Goal: Information Seeking & Learning: Learn about a topic

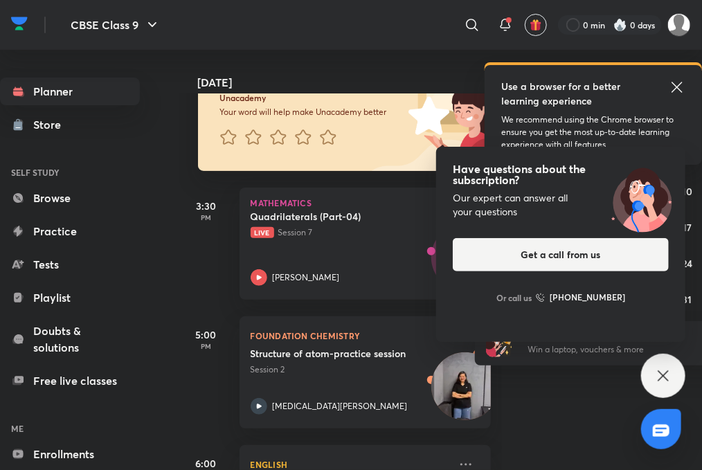
scroll to position [212, 0]
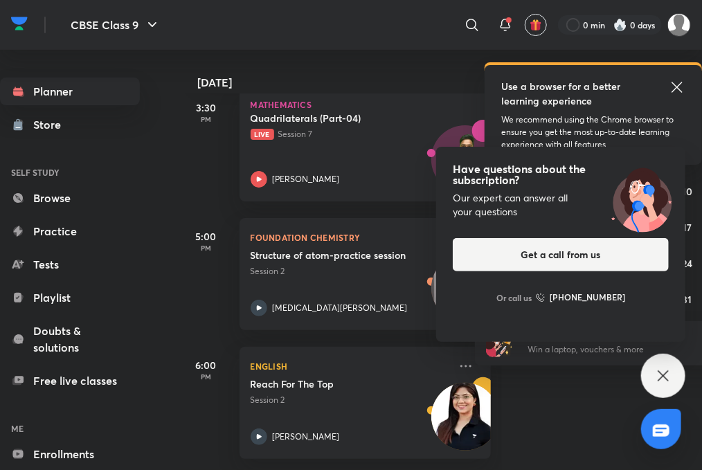
click at [666, 383] on icon at bounding box center [663, 375] width 17 height 17
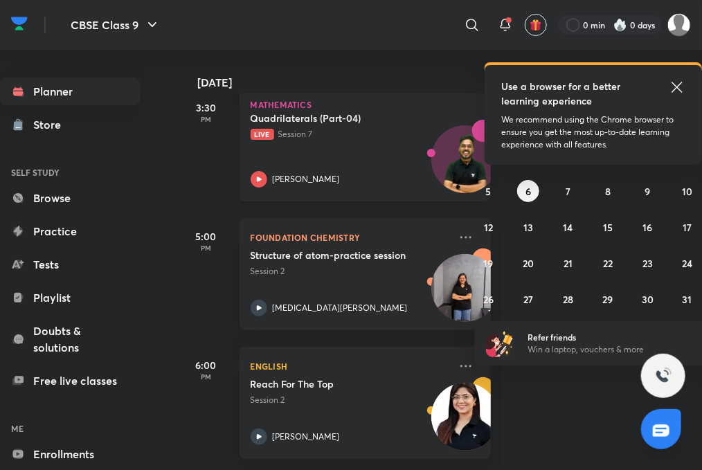
click at [278, 175] on p "[PERSON_NAME]" at bounding box center [306, 179] width 67 height 12
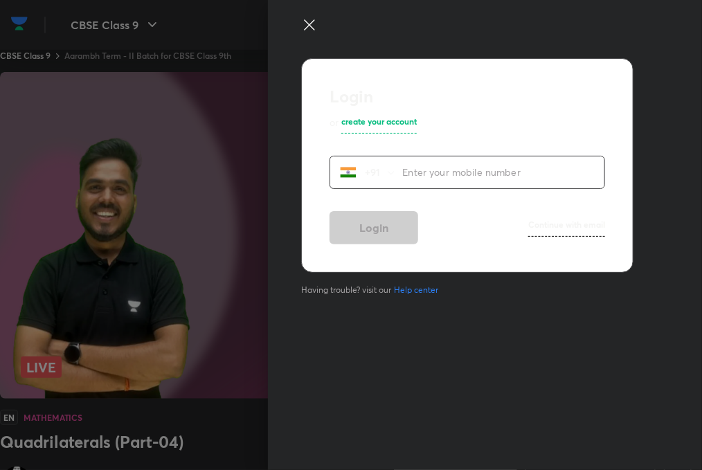
click at [302, 21] on icon at bounding box center [309, 25] width 17 height 17
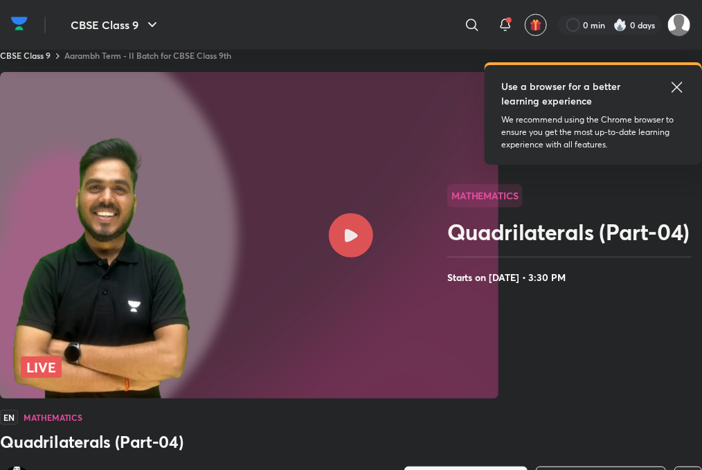
click at [346, 239] on icon at bounding box center [351, 235] width 13 height 13
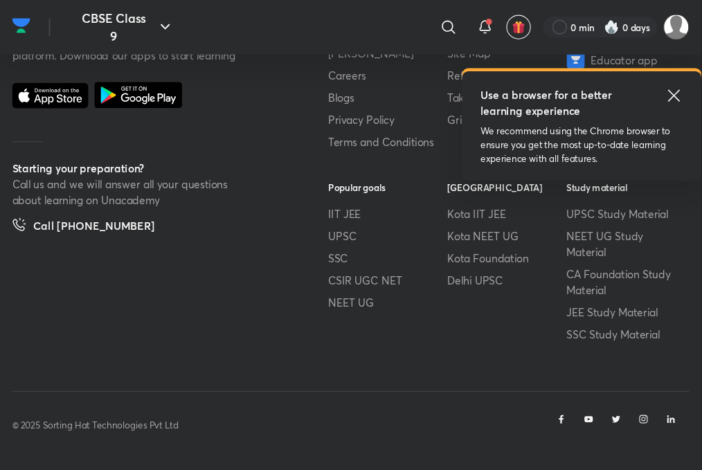
scroll to position [784, 0]
